Goal: Transaction & Acquisition: Purchase product/service

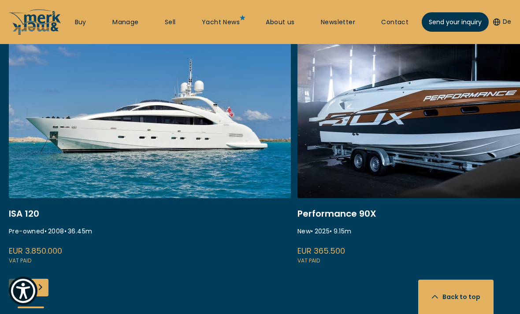
scroll to position [362, 0]
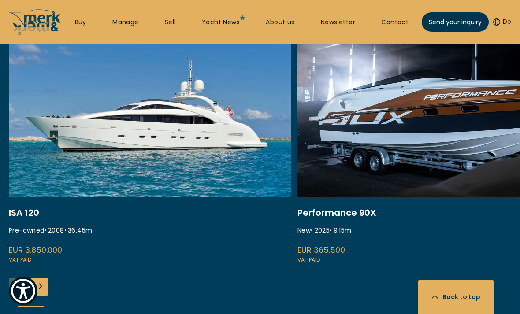
click at [41, 284] on div "Next slide" at bounding box center [40, 287] width 18 height 18
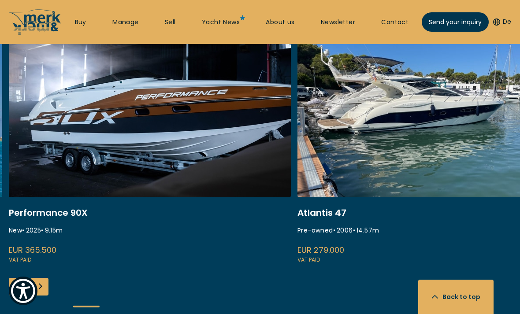
click at [398, 104] on link at bounding box center [438, 147] width 282 height 235
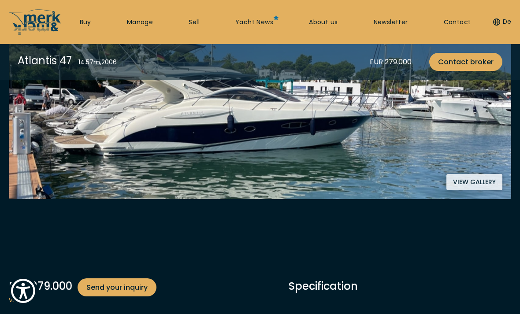
scroll to position [206, 0]
click at [465, 180] on button "View gallery" at bounding box center [474, 182] width 56 height 16
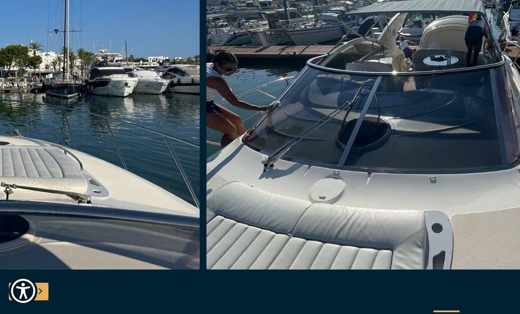
scroll to position [835, 0]
click at [501, 11] on icon "button" at bounding box center [505, 14] width 11 height 11
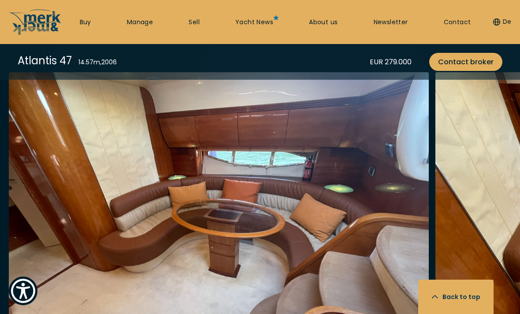
scroll to position [1618, 0]
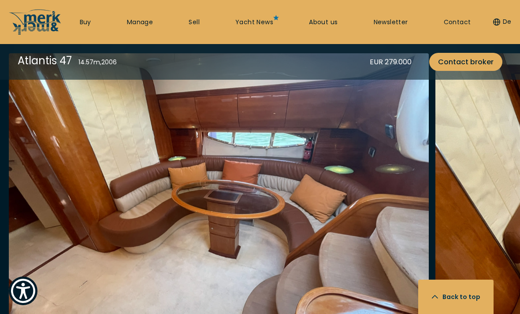
click at [258, 234] on img "button" at bounding box center [219, 194] width 420 height 282
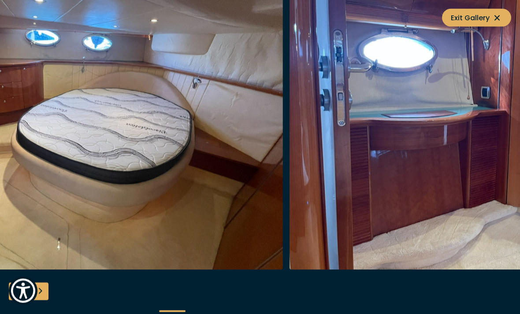
scroll to position [1626, 0]
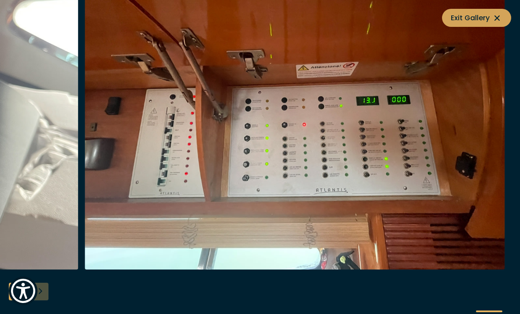
click at [507, 10] on button "Exit Gallery" at bounding box center [476, 18] width 69 height 18
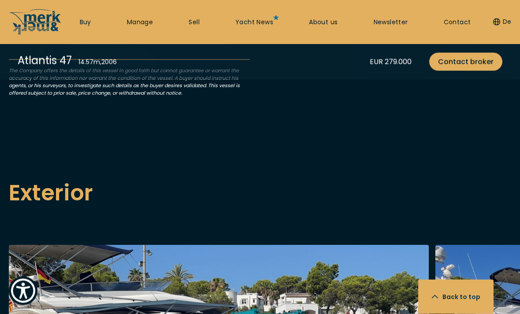
scroll to position [389, 0]
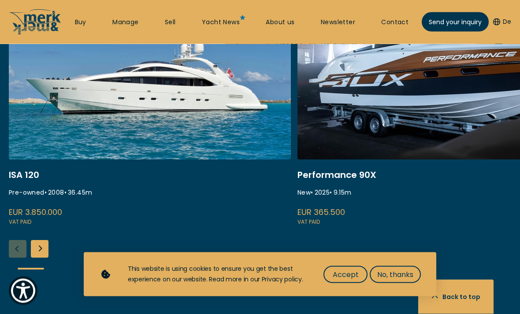
click at [43, 248] on div "Next slide" at bounding box center [40, 249] width 18 height 18
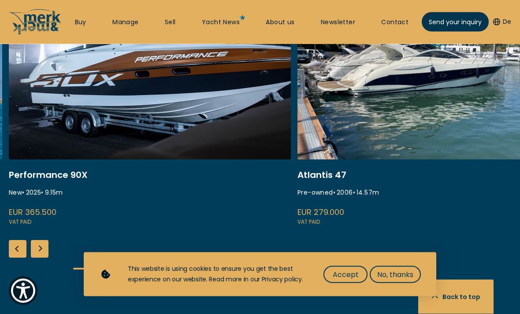
scroll to position [400, 0]
click at [43, 248] on div "Next slide" at bounding box center [40, 249] width 18 height 18
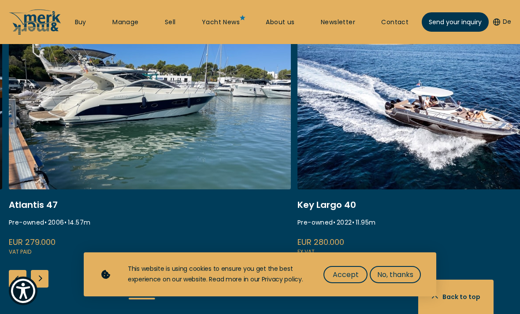
scroll to position [373, 0]
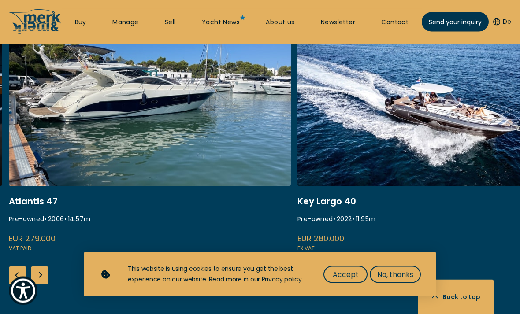
click at [40, 274] on div "Next slide" at bounding box center [40, 276] width 18 height 18
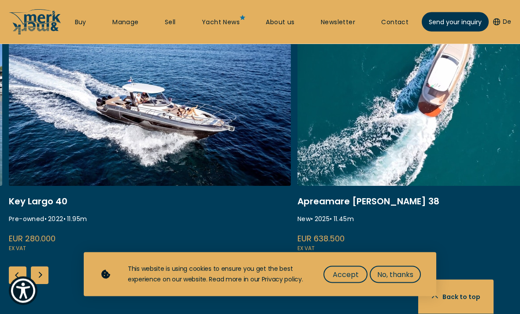
click at [42, 278] on div "Next slide" at bounding box center [40, 276] width 18 height 18
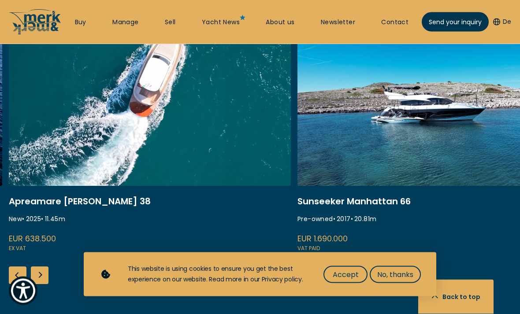
click at [46, 279] on div "Next slide" at bounding box center [40, 276] width 18 height 18
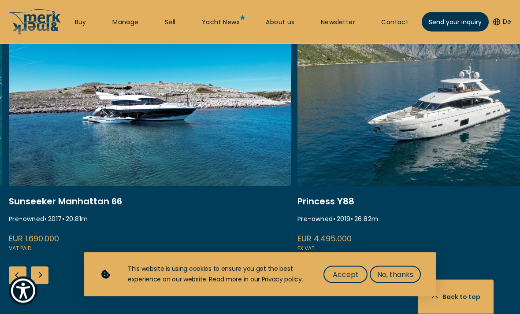
click at [43, 277] on div "Next slide" at bounding box center [40, 276] width 18 height 18
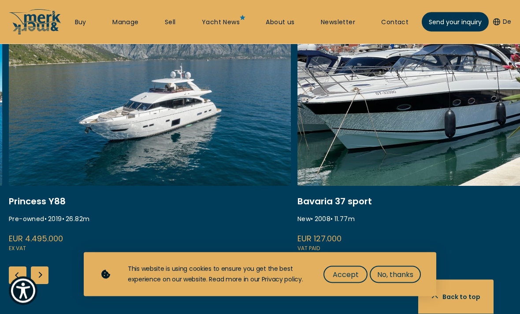
click at [45, 276] on div "Next slide" at bounding box center [40, 276] width 18 height 18
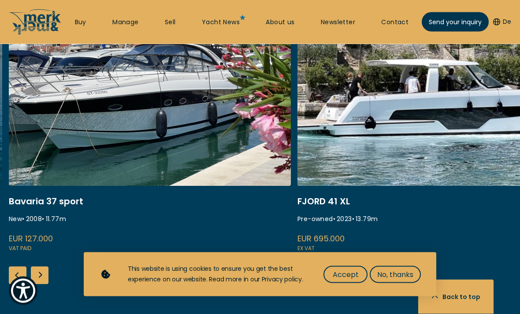
click at [46, 280] on div "Next slide" at bounding box center [40, 276] width 18 height 18
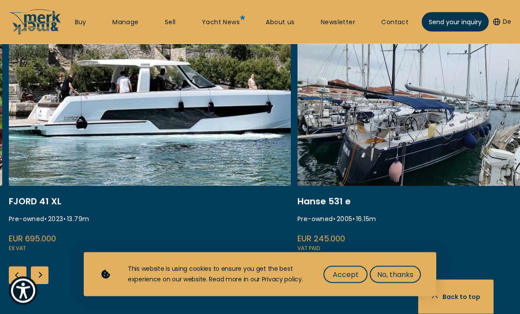
click at [43, 275] on div "Next slide" at bounding box center [40, 276] width 18 height 18
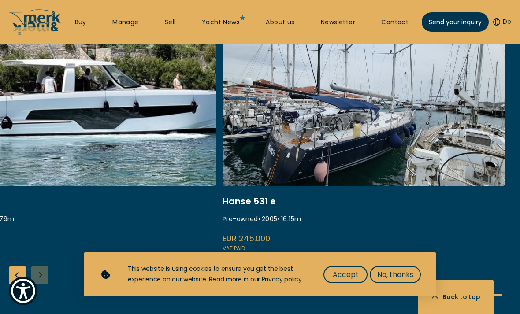
click at [45, 275] on div "ISA 120 Pre-owned • 2008 • 36.45 m EUR 3.850.000 VAT paid Performance 90X New •…" at bounding box center [260, 164] width 520 height 292
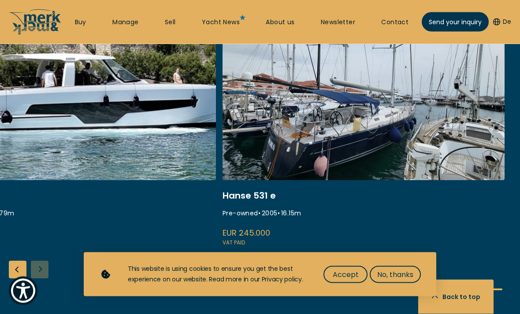
scroll to position [379, 0]
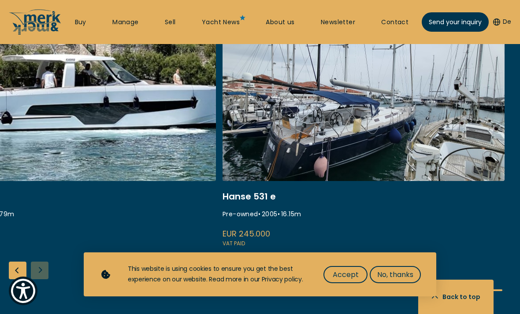
click at [22, 272] on div "Previous slide" at bounding box center [18, 271] width 18 height 18
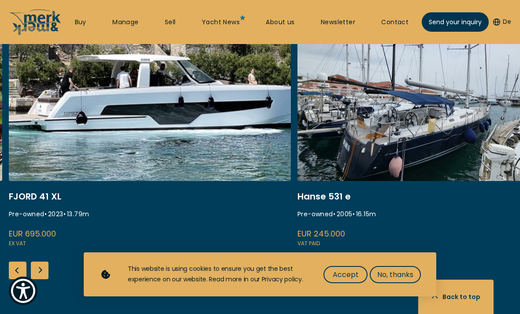
click at [21, 269] on div "Previous slide" at bounding box center [18, 271] width 18 height 18
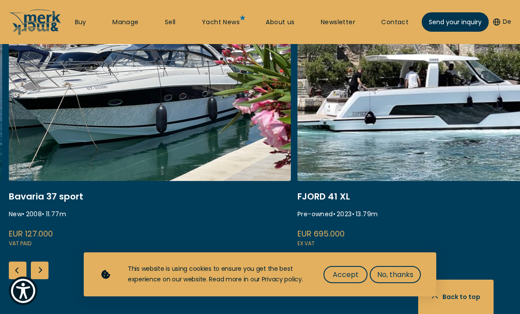
click at [23, 270] on div "Previous slide" at bounding box center [18, 271] width 18 height 18
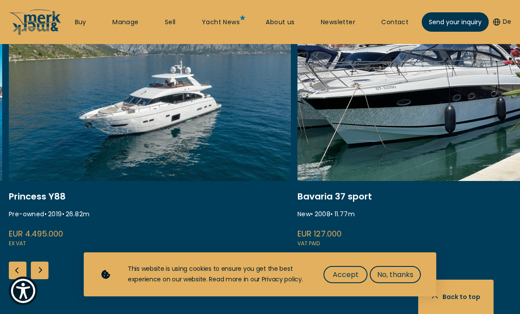
click at [22, 269] on div "Previous slide" at bounding box center [18, 271] width 18 height 18
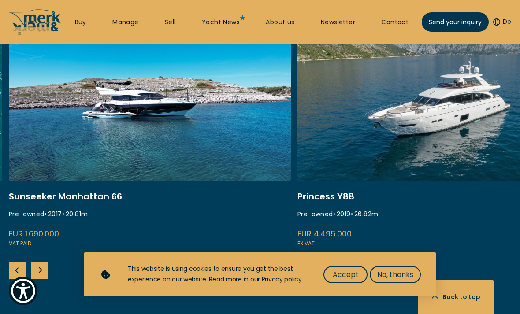
click at [20, 271] on div "Previous slide" at bounding box center [18, 271] width 18 height 18
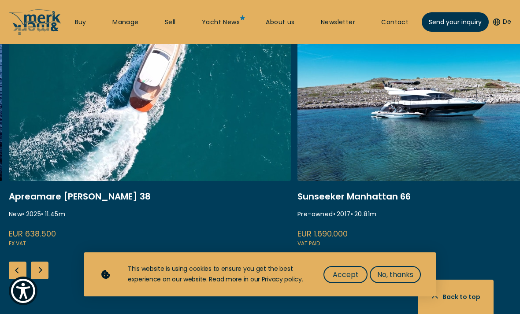
click at [23, 269] on div "Previous slide" at bounding box center [18, 271] width 18 height 18
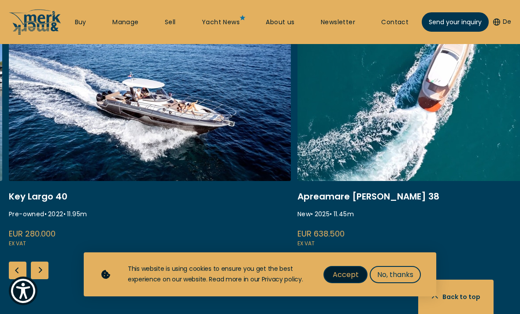
click at [347, 280] on span "Accept" at bounding box center [345, 274] width 26 height 11
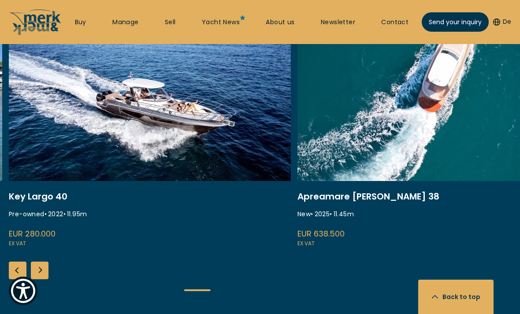
click at [20, 269] on div "Previous slide" at bounding box center [18, 271] width 18 height 18
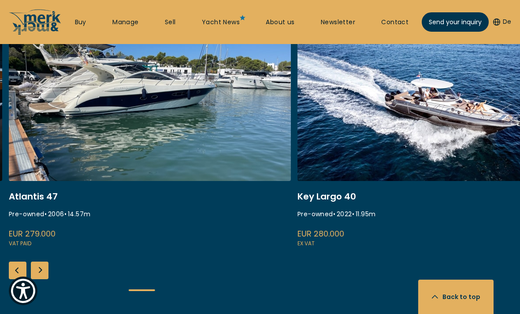
click at [21, 274] on div "Previous slide" at bounding box center [18, 271] width 18 height 18
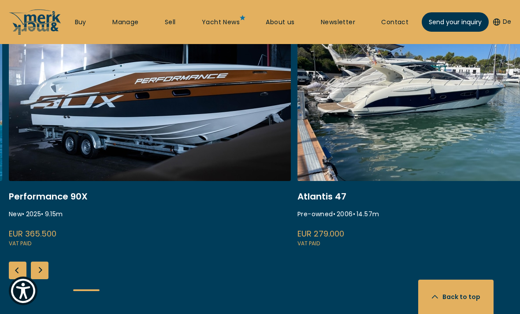
click at [20, 272] on div "Previous slide" at bounding box center [18, 271] width 18 height 18
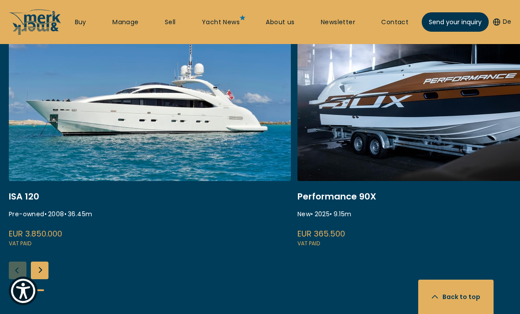
click at [22, 274] on div "ISA 120 Pre-owned • 2008 • 36.45 m EUR 3.850.000 VAT paid Performance 90X New •…" at bounding box center [260, 160] width 520 height 292
click at [75, 26] on link "Buy" at bounding box center [80, 22] width 11 height 9
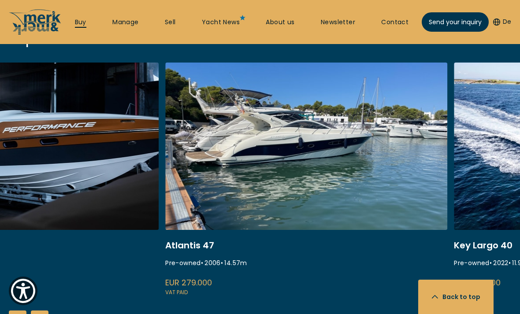
scroll to position [321, 0]
